Goal: Find specific page/section: Find specific page/section

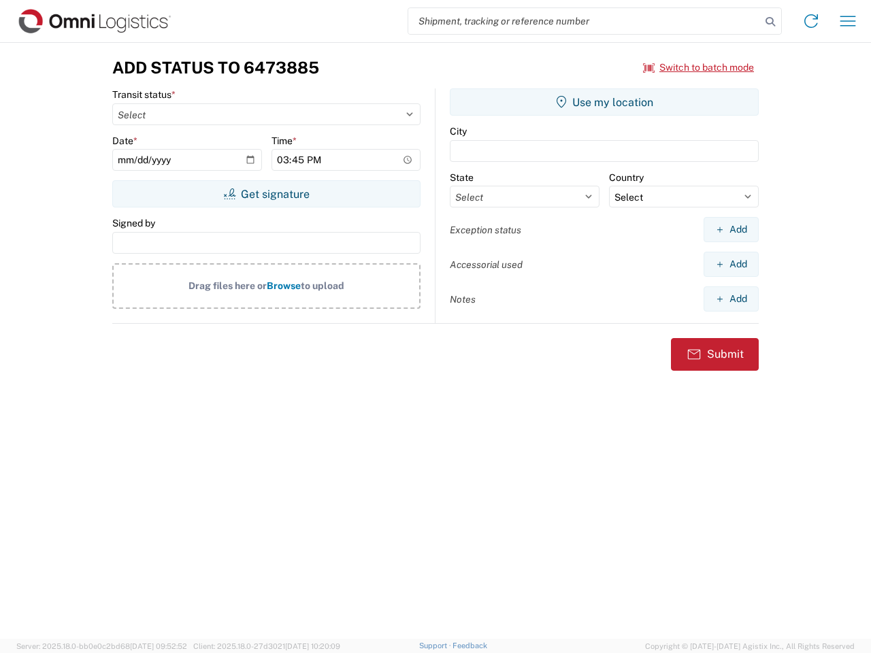
click at [584, 21] on input "search" at bounding box center [584, 21] width 352 height 26
click at [770, 22] on icon at bounding box center [769, 21] width 19 height 19
click at [811, 21] on icon at bounding box center [811, 21] width 22 height 22
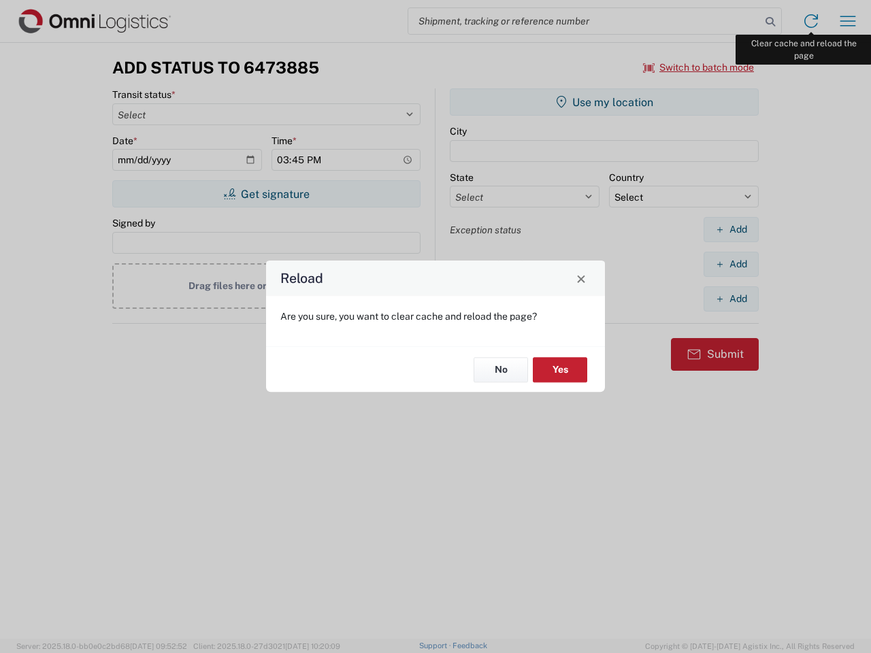
click at [848, 21] on div "Reload Are you sure, you want to clear cache and reload the page? No Yes" at bounding box center [435, 326] width 871 height 653
click at [699, 67] on div "Reload Are you sure, you want to clear cache and reload the page? No Yes" at bounding box center [435, 326] width 871 height 653
click at [266, 194] on div "Reload Are you sure, you want to clear cache and reload the page? No Yes" at bounding box center [435, 326] width 871 height 653
click at [604, 102] on div "Reload Are you sure, you want to clear cache and reload the page? No Yes" at bounding box center [435, 326] width 871 height 653
click at [731, 229] on div "Reload Are you sure, you want to clear cache and reload the page? No Yes" at bounding box center [435, 326] width 871 height 653
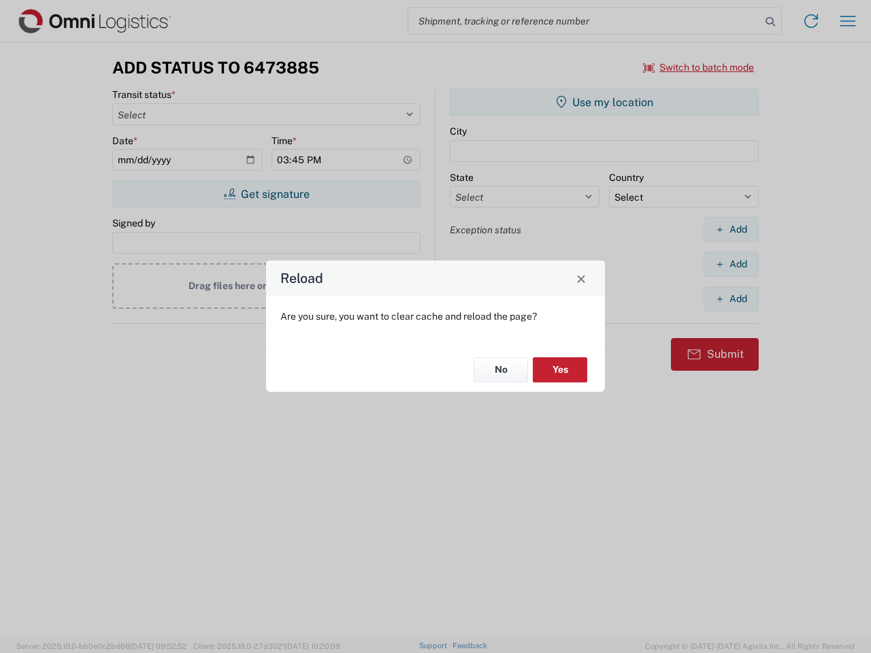
click at [731, 264] on div "Reload Are you sure, you want to clear cache and reload the page? No Yes" at bounding box center [435, 326] width 871 height 653
click at [731, 299] on div "Reload Are you sure, you want to clear cache and reload the page? No Yes" at bounding box center [435, 326] width 871 height 653
